Goal: Transaction & Acquisition: Obtain resource

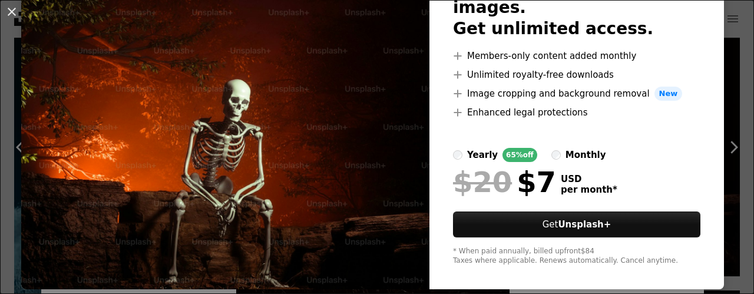
scroll to position [119, 0]
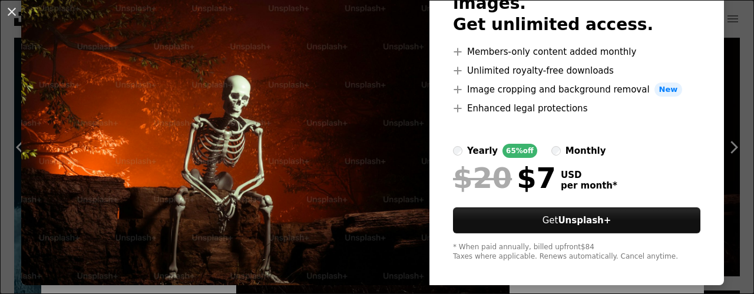
click at [368, 83] on img at bounding box center [225, 97] width 408 height 375
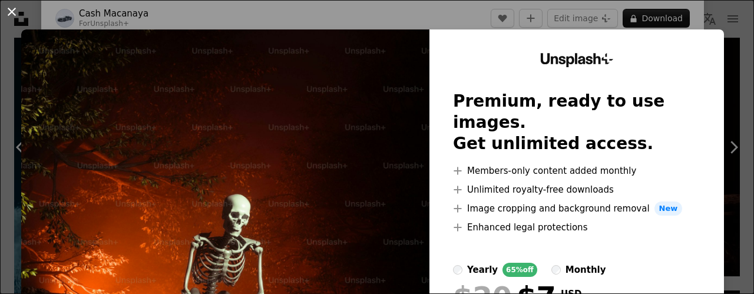
click at [15, 12] on button "An X shape" at bounding box center [12, 12] width 14 height 14
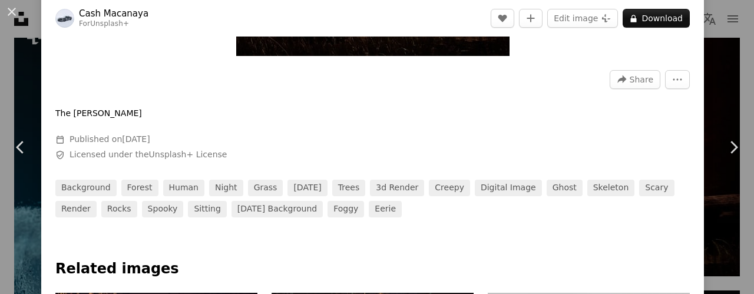
scroll to position [336, 0]
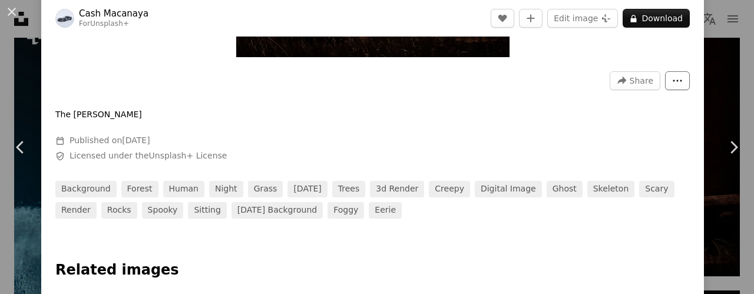
click at [672, 76] on icon "More Actions" at bounding box center [677, 80] width 11 height 11
click at [567, 104] on dialog "An X shape Chevron left Chevron right Cash Macanaya For Unsplash+ A heart A plu…" at bounding box center [377, 147] width 754 height 294
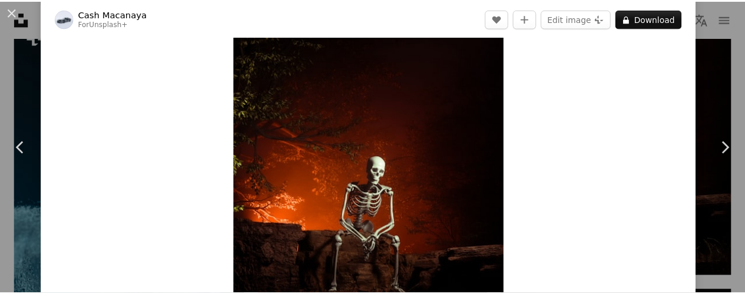
scroll to position [50, 0]
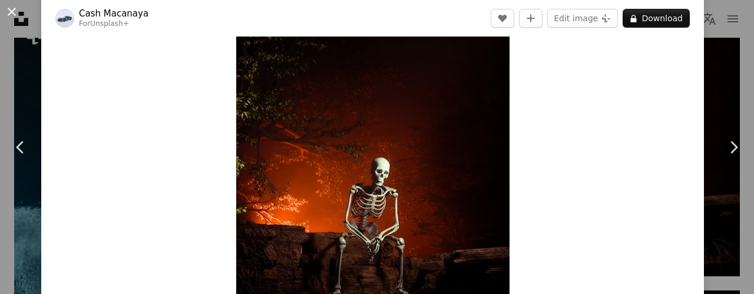
click at [9, 5] on button "An X shape" at bounding box center [12, 12] width 14 height 14
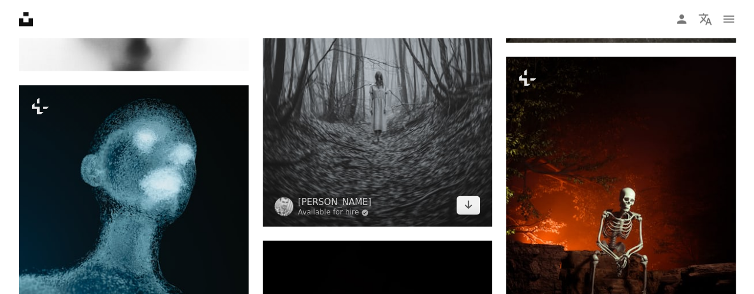
scroll to position [1116, 0]
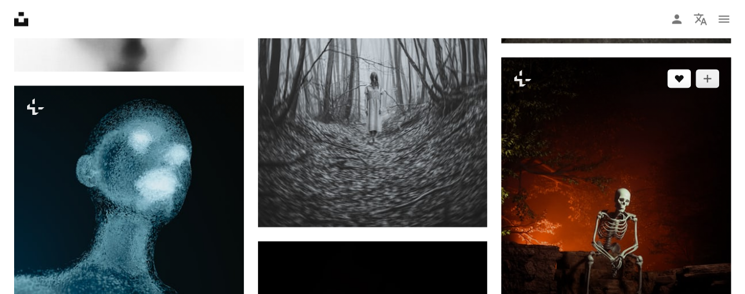
click at [679, 87] on button "A heart" at bounding box center [680, 78] width 24 height 19
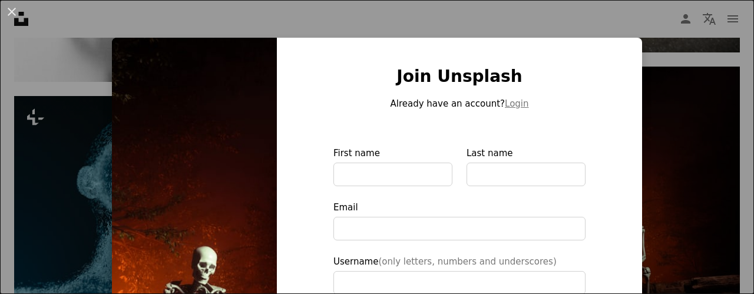
click at [678, 122] on div "An X shape Join Unsplash Already have an account? Login First name Last name Em…" at bounding box center [377, 147] width 754 height 294
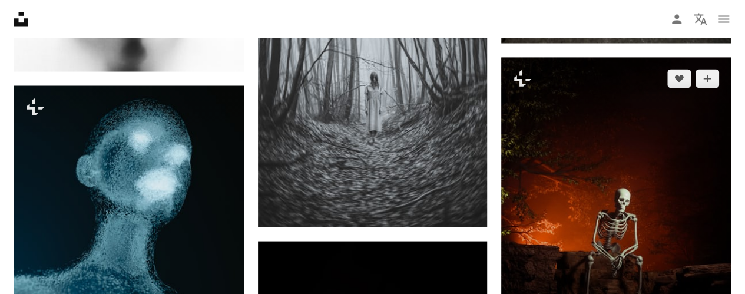
click at [701, 164] on img at bounding box center [616, 200] width 230 height 287
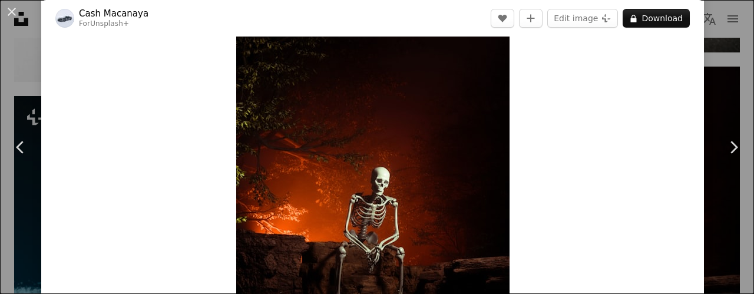
scroll to position [38, 0]
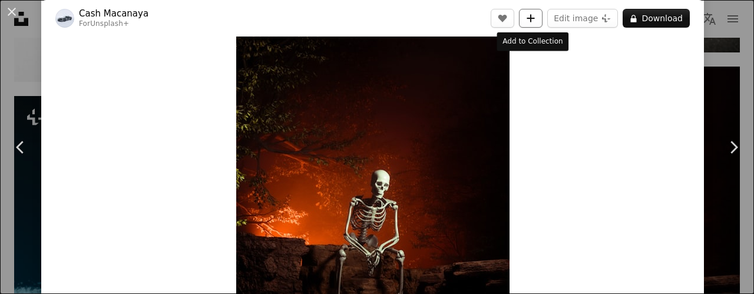
click at [530, 17] on icon "Add to Collection" at bounding box center [531, 18] width 8 height 8
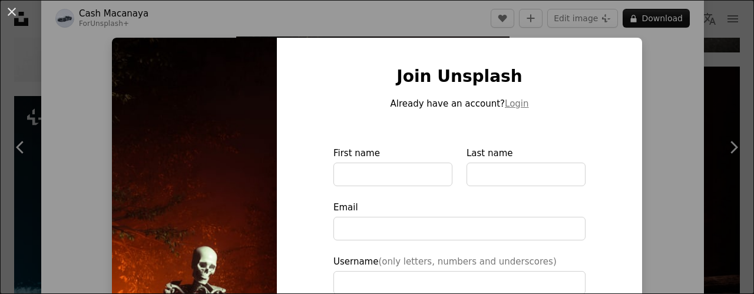
click at [665, 83] on div "An X shape Join Unsplash Already have an account? Login First name Last name Em…" at bounding box center [377, 147] width 754 height 294
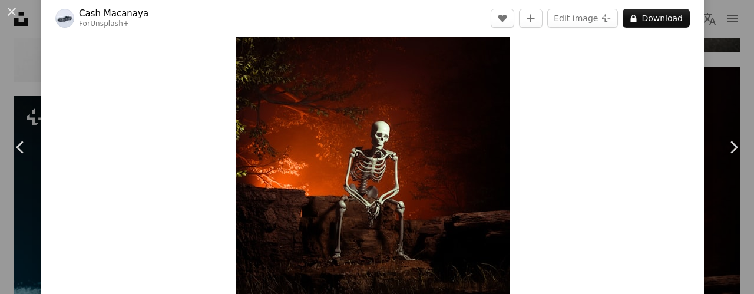
scroll to position [89, 0]
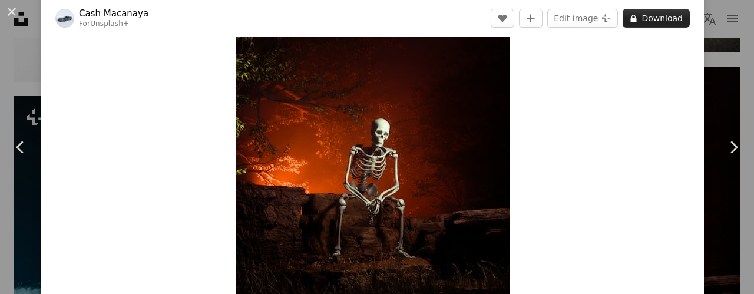
click at [639, 18] on button "A lock Download" at bounding box center [656, 18] width 67 height 19
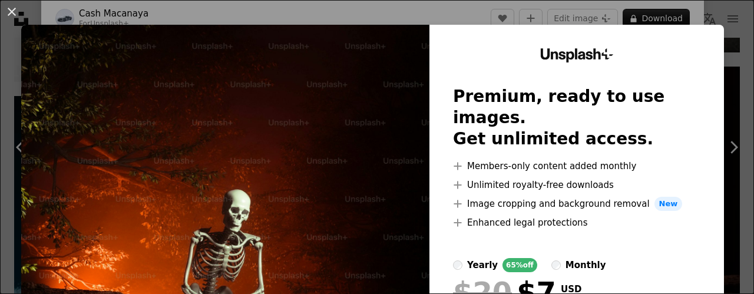
scroll to position [5, 0]
click at [6, 9] on button "An X shape" at bounding box center [12, 12] width 14 height 14
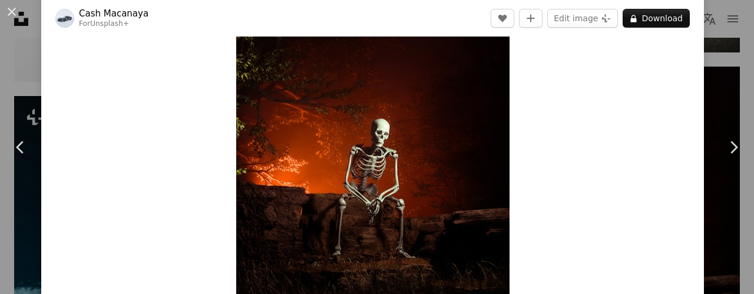
click at [537, 72] on div "Zoom in" at bounding box center [372, 134] width 663 height 354
click at [429, 202] on img "Zoom in on this image" at bounding box center [372, 134] width 273 height 342
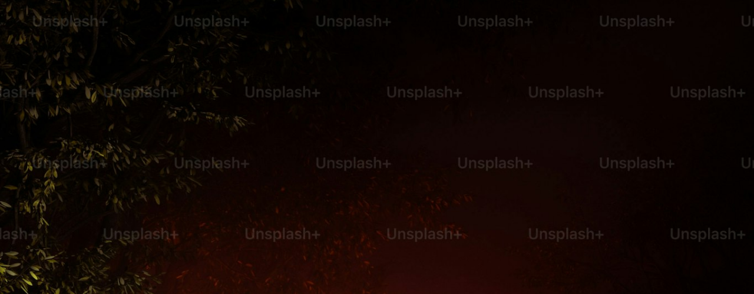
scroll to position [314, 0]
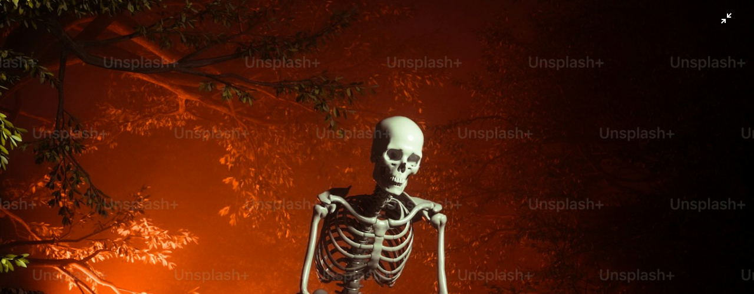
click at [428, 201] on img "Zoom out on this image" at bounding box center [376, 158] width 755 height 945
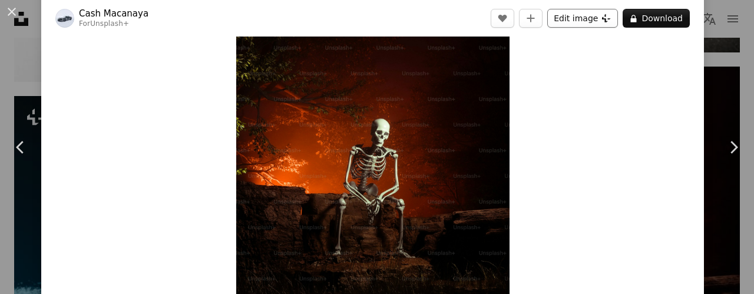
click at [555, 18] on button "Edit image Plus sign for Unsplash+" at bounding box center [582, 18] width 71 height 19
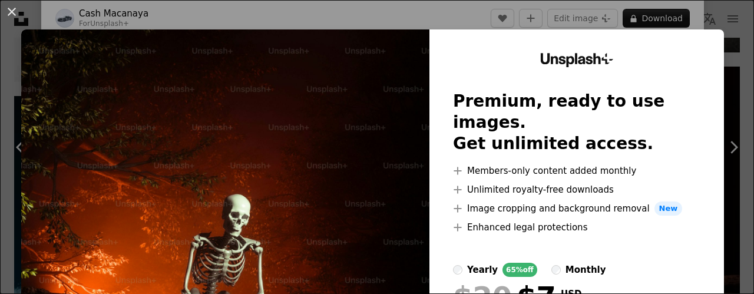
click at [310, 123] on img at bounding box center [225, 216] width 408 height 375
click at [15, 12] on button "An X shape" at bounding box center [12, 12] width 14 height 14
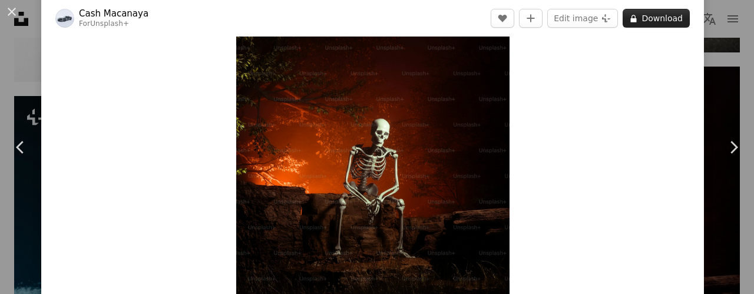
click at [642, 17] on button "A lock Download" at bounding box center [656, 18] width 67 height 19
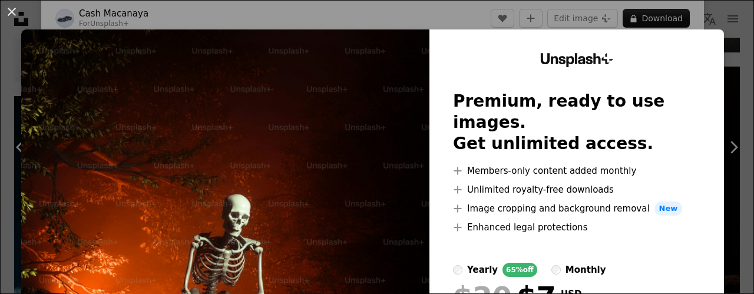
click at [273, 9] on div "An X shape Unsplash+ Premium, ready to use images. Get unlimited access. A plus…" at bounding box center [377, 147] width 754 height 294
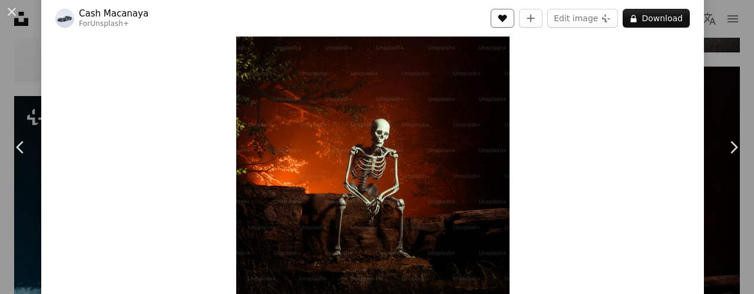
click at [507, 17] on icon "A heart" at bounding box center [502, 18] width 9 height 9
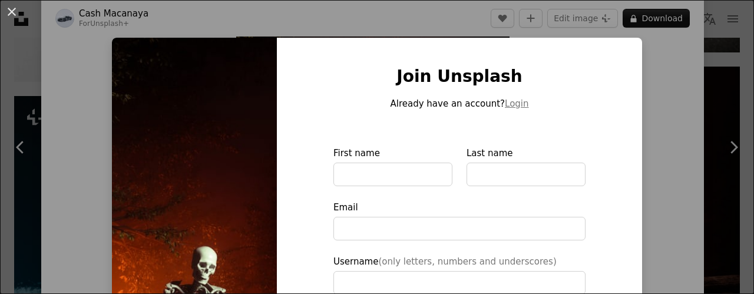
click at [364, 179] on input "First name" at bounding box center [393, 175] width 119 height 24
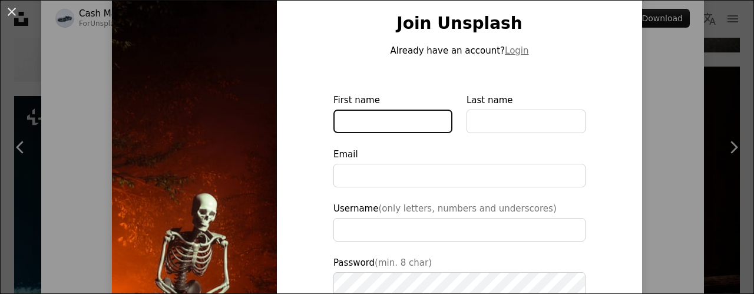
scroll to position [54, 0]
type input "****"
type input "**********"
type input "******"
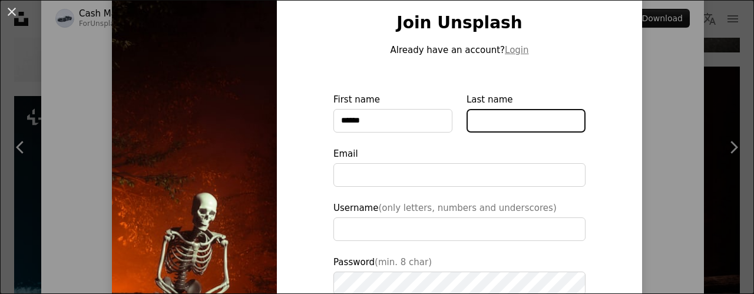
click at [484, 119] on input "Last name" at bounding box center [526, 121] width 119 height 24
type input "**********"
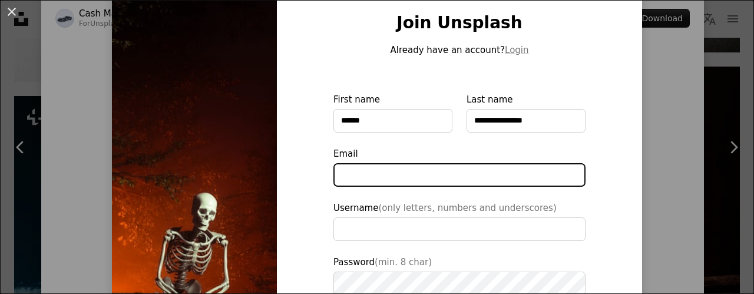
click at [443, 177] on input "Email" at bounding box center [460, 175] width 252 height 24
type input "**********"
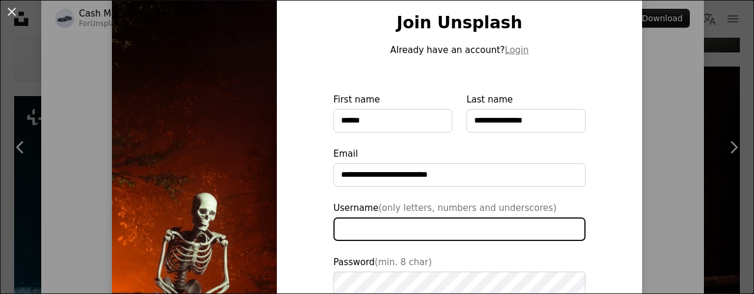
click at [415, 223] on input "Username (only letters, numbers and underscores)" at bounding box center [460, 229] width 252 height 24
type input "*"
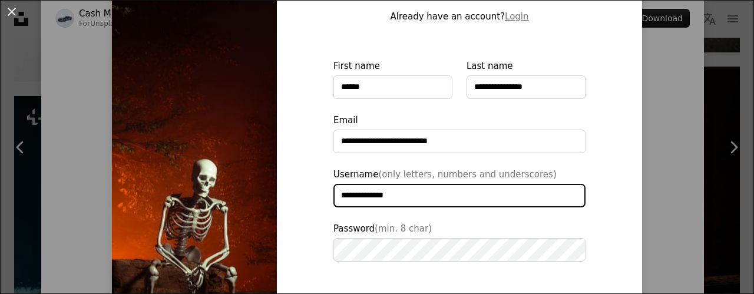
scroll to position [88, 0]
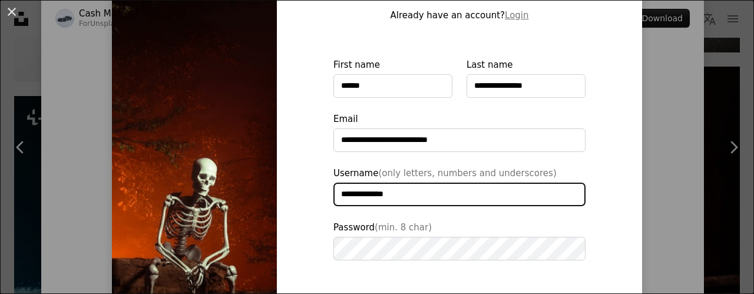
type input "**********"
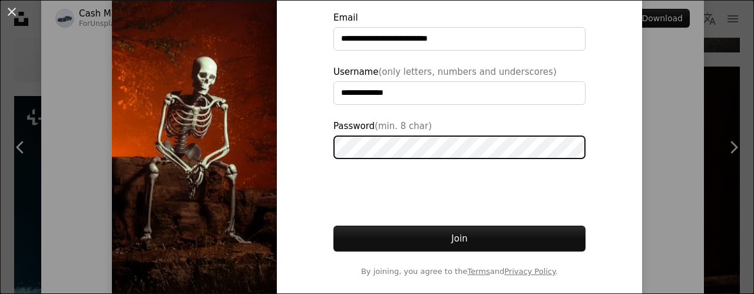
scroll to position [199, 0]
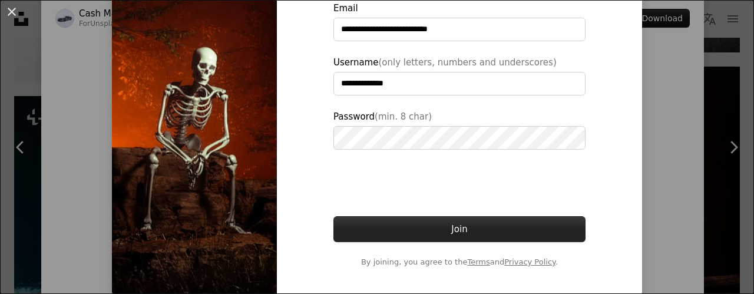
click at [411, 227] on button "Join" at bounding box center [460, 229] width 252 height 26
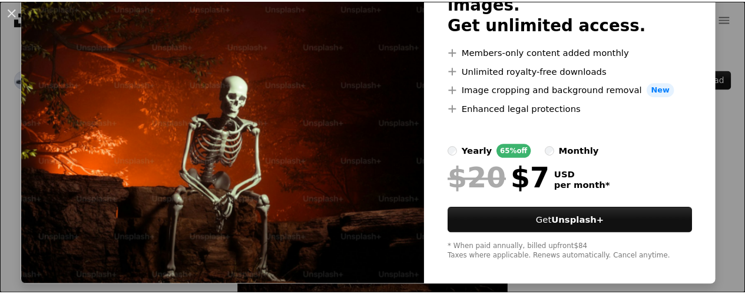
scroll to position [119, 0]
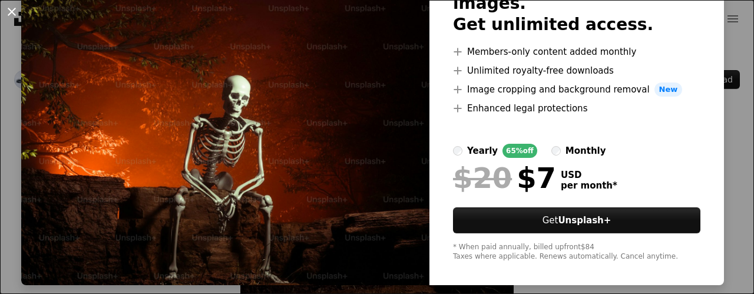
click at [11, 11] on button "An X shape" at bounding box center [12, 12] width 14 height 14
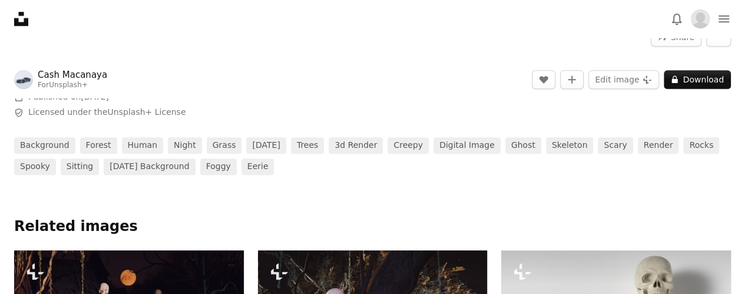
scroll to position [0, 0]
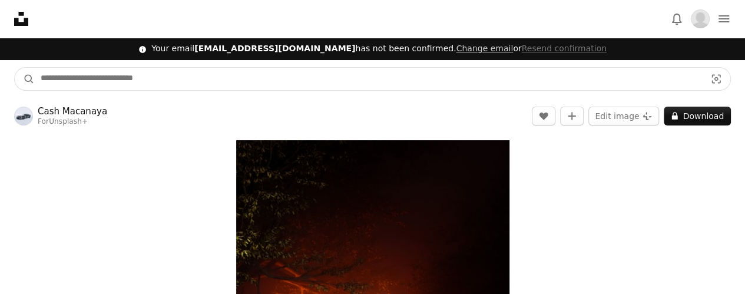
click at [190, 78] on input "Find visuals sitewide" at bounding box center [369, 79] width 668 height 22
type input "**********"
click at [15, 68] on button "A magnifying glass" at bounding box center [25, 79] width 20 height 22
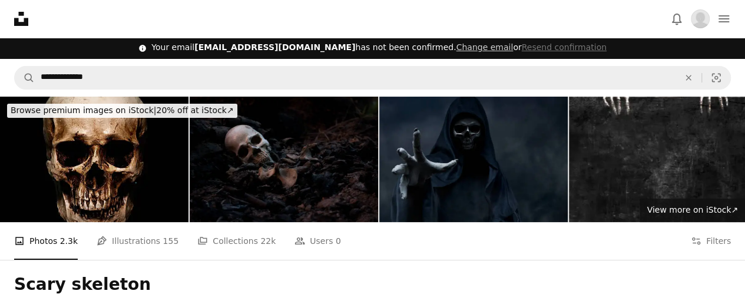
scroll to position [2, 0]
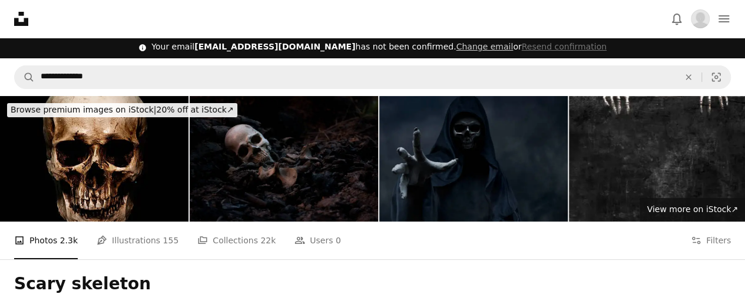
click at [403, 177] on img at bounding box center [474, 159] width 189 height 126
click at [702, 17] on img "Profile" at bounding box center [700, 18] width 19 height 19
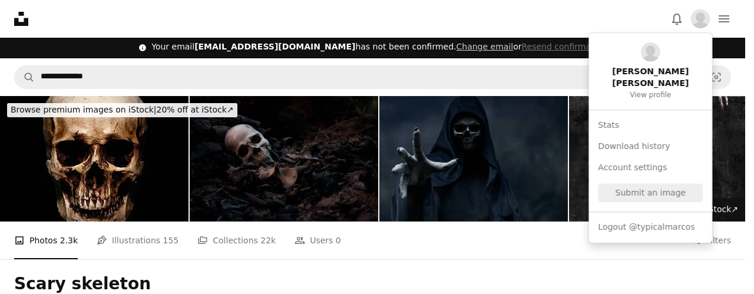
click at [451, 9] on body "**********" at bounding box center [372, 147] width 745 height 294
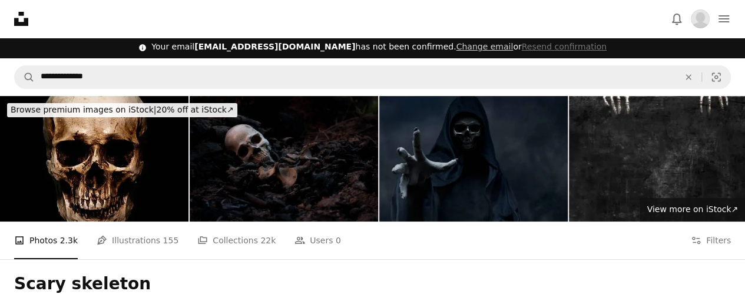
click at [463, 157] on img at bounding box center [474, 159] width 189 height 126
